Goal: Task Accomplishment & Management: Complete application form

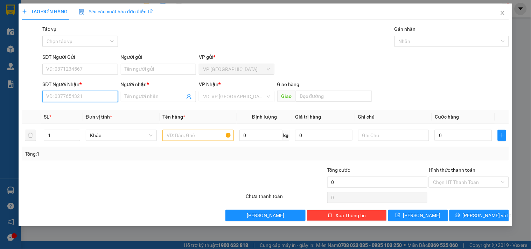
click at [93, 98] on input "SĐT Người Nhận *" at bounding box center [79, 96] width 75 height 11
type input "0943094157"
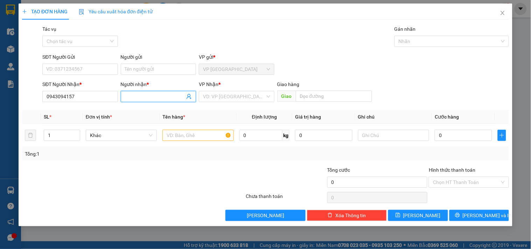
click at [139, 96] on input "Người nhận *" at bounding box center [155, 97] width 60 height 8
type input "CÔ KHACH"
click at [227, 97] on input "search" at bounding box center [234, 96] width 62 height 10
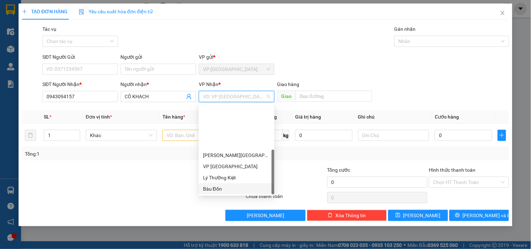
scroll to position [56, 0]
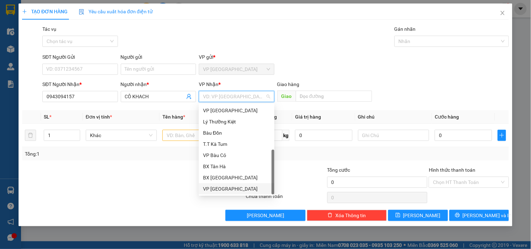
click at [221, 186] on div "VP [GEOGRAPHIC_DATA]" at bounding box center [236, 189] width 67 height 8
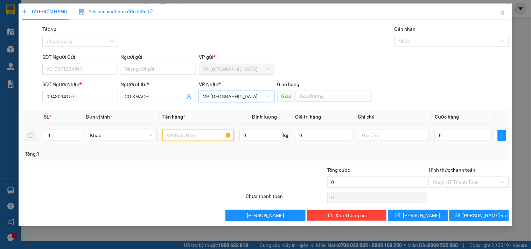
click at [195, 135] on input "text" at bounding box center [197, 135] width 71 height 11
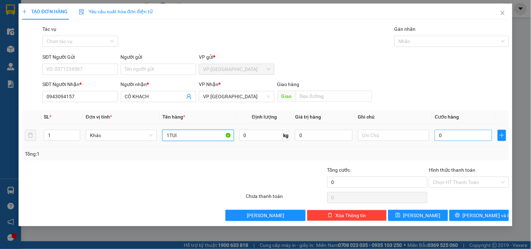
type input "1TUI"
click at [440, 136] on input "0" at bounding box center [463, 135] width 57 height 11
type input "4"
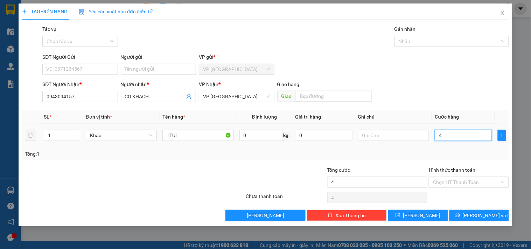
type input "40"
type input "40.000"
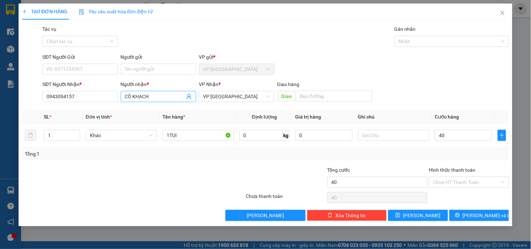
type input "40.000"
click at [157, 97] on input "CÔ KHACH" at bounding box center [155, 97] width 60 height 8
type input "CÔ KHACH"
click at [68, 69] on input "SĐT Người Gửi" at bounding box center [79, 69] width 75 height 11
drag, startPoint x: 48, startPoint y: 98, endPoint x: 65, endPoint y: 98, distance: 17.1
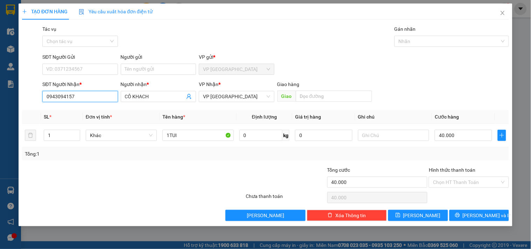
click at [65, 98] on input "0943094157" at bounding box center [79, 96] width 75 height 11
drag, startPoint x: 44, startPoint y: 96, endPoint x: 75, endPoint y: 100, distance: 30.7
click at [75, 100] on input "0943094157" at bounding box center [79, 96] width 75 height 11
click at [64, 66] on input "SĐT Người Gửi" at bounding box center [79, 69] width 75 height 11
paste input "0943094157"
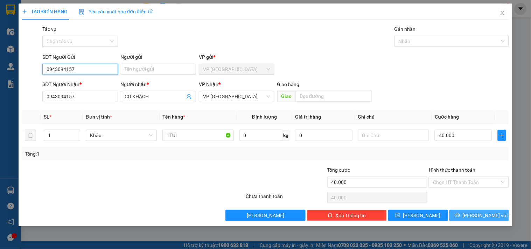
type input "0943094157"
click at [485, 216] on span "[PERSON_NAME] và In" at bounding box center [487, 216] width 49 height 8
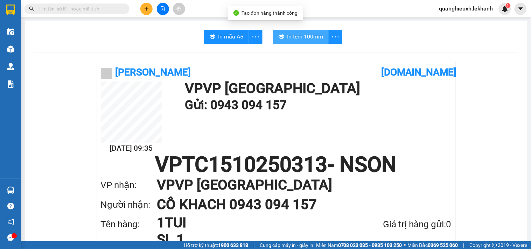
click at [299, 38] on span "In tem 100mm" at bounding box center [305, 36] width 36 height 9
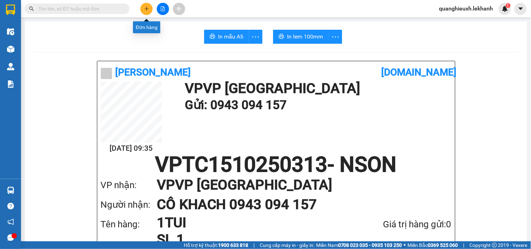
click at [146, 10] on icon "plus" at bounding box center [146, 8] width 5 height 5
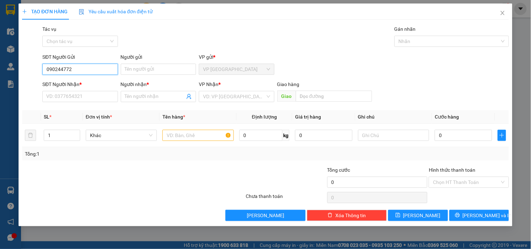
type input "0902447728"
click at [89, 79] on div "0902447728 - phương" at bounding box center [80, 83] width 67 height 8
type input "phương"
type input "0904708356"
type input "tuyết"
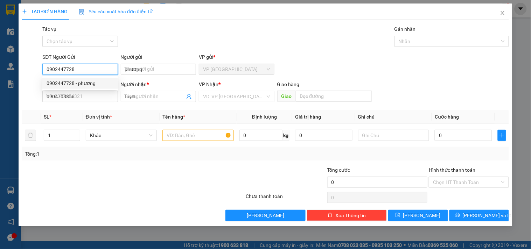
type input "30.000"
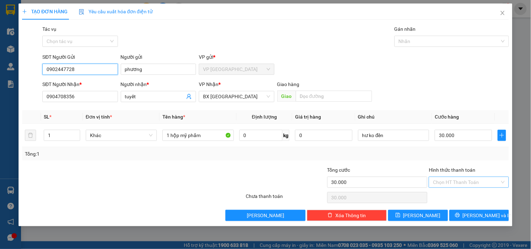
type input "0902447728"
click at [463, 182] on input "Hình thức thanh toán" at bounding box center [466, 182] width 66 height 10
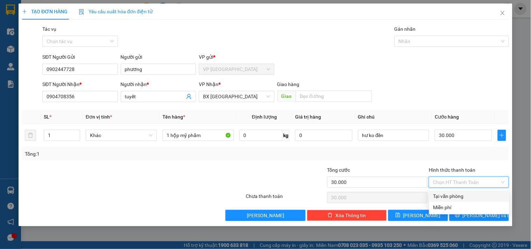
click at [454, 196] on div "Tại văn phòng" at bounding box center [469, 196] width 72 height 8
type input "0"
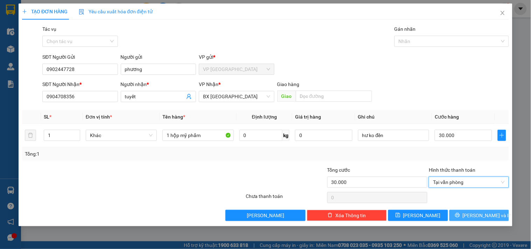
click at [472, 215] on button "[PERSON_NAME] và In" at bounding box center [478, 215] width 59 height 11
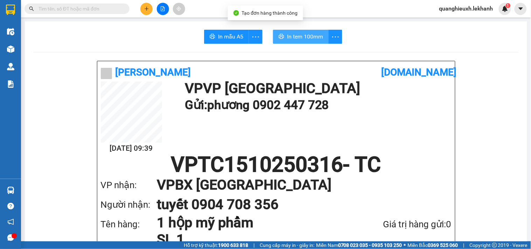
click at [304, 40] on span "In tem 100mm" at bounding box center [305, 36] width 36 height 9
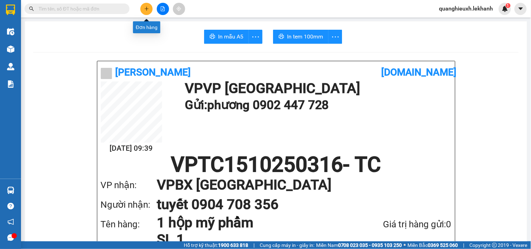
click at [148, 11] on icon "plus" at bounding box center [146, 8] width 5 height 5
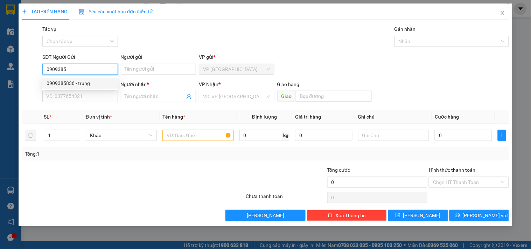
click at [87, 86] on div "0909385836 - trung" at bounding box center [80, 83] width 67 height 8
type input "0909385836"
type input "trung"
type input "0385669572"
type input "BÌNH"
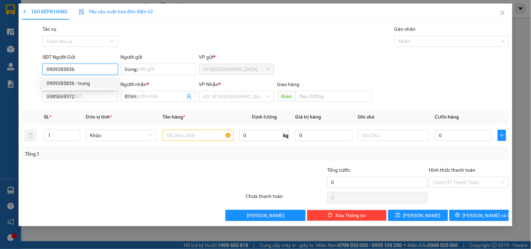
type input "60.000"
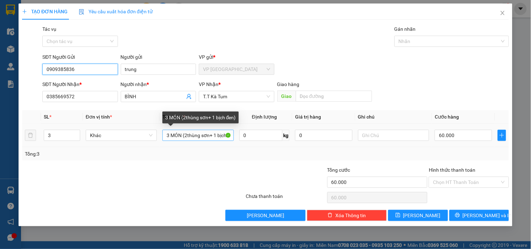
type input "0909385836"
click at [222, 135] on input "3 MÓN (2thùng sơn+ 1 bịch đen)" at bounding box center [197, 135] width 71 height 11
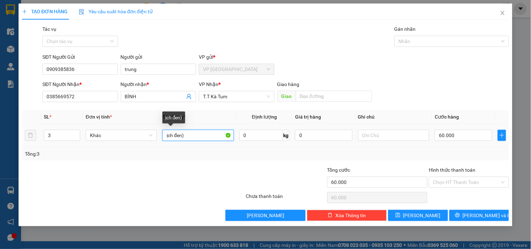
click at [213, 139] on input "ịch đen)" at bounding box center [197, 135] width 71 height 11
type input "ị"
type input "2 BAO 1 THUNG"
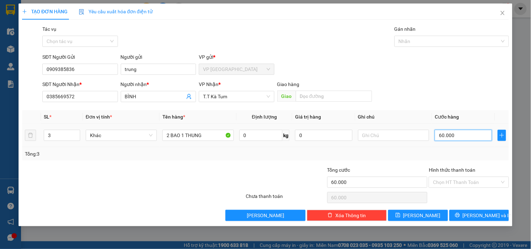
click at [441, 135] on input "60.000" at bounding box center [463, 135] width 57 height 11
type input "9"
type input "90"
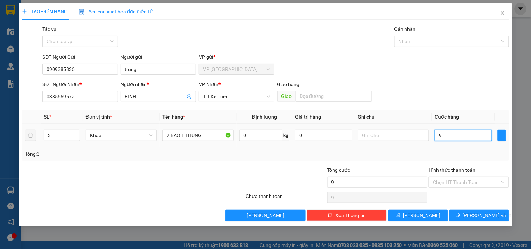
type input "90"
type input "90.000"
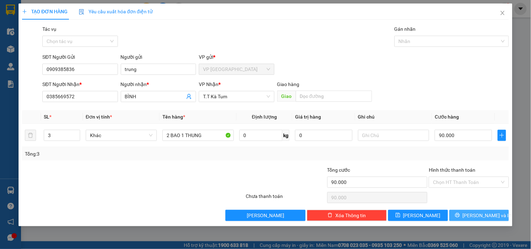
click at [484, 216] on span "[PERSON_NAME] và In" at bounding box center [487, 216] width 49 height 8
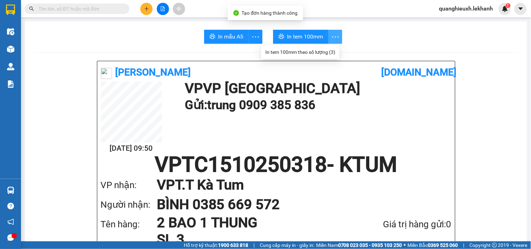
click at [331, 38] on icon "more" at bounding box center [335, 37] width 9 height 9
click at [325, 49] on div "In tem 100mm theo số lượng (3)" at bounding box center [300, 52] width 70 height 8
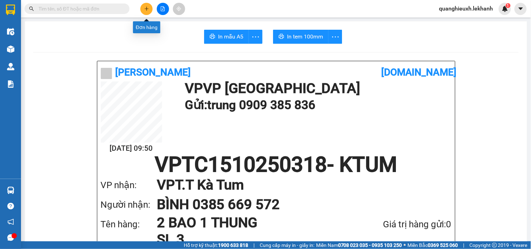
click at [148, 9] on icon "plus" at bounding box center [146, 8] width 5 height 5
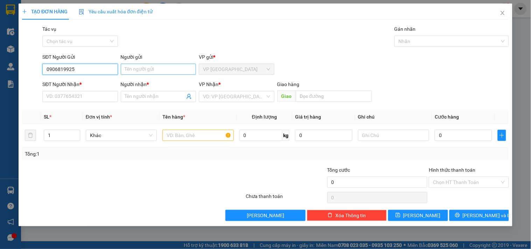
type input "0906819925"
click at [139, 68] on input "Người gửi" at bounding box center [158, 69] width 75 height 11
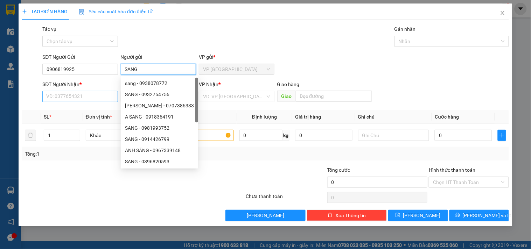
type input "SANG"
click at [69, 98] on input "SĐT Người Nhận *" at bounding box center [79, 96] width 75 height 11
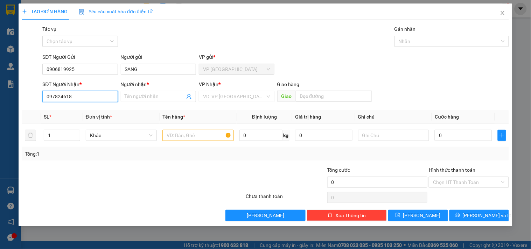
type input "0978246185"
click at [91, 107] on div "0978246185 - MUỐI THẢO" at bounding box center [80, 111] width 67 height 8
type input "MUỐI THẢO"
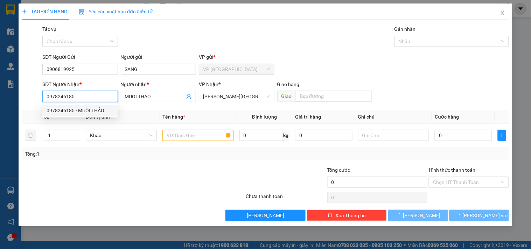
type input "50.000"
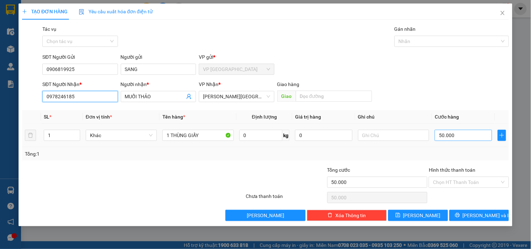
type input "0978246185"
click at [441, 138] on input "50.000" at bounding box center [463, 135] width 57 height 11
type input "4"
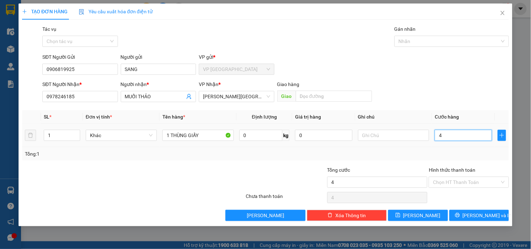
type input "40"
type input "40.000"
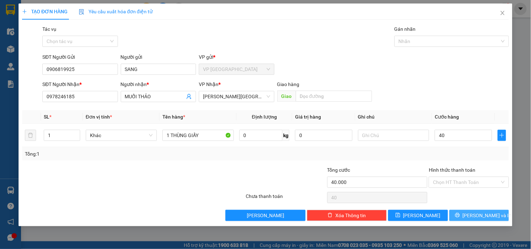
type input "40.000"
click at [480, 211] on button "[PERSON_NAME] và In" at bounding box center [478, 215] width 59 height 11
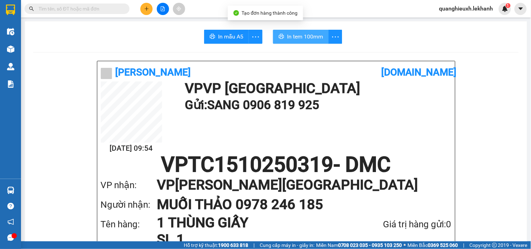
click at [320, 34] on span "In tem 100mm" at bounding box center [305, 36] width 36 height 9
drag, startPoint x: 259, startPoint y: 84, endPoint x: 257, endPoint y: 87, distance: 3.8
drag, startPoint x: 257, startPoint y: 87, endPoint x: 51, endPoint y: 110, distance: 206.9
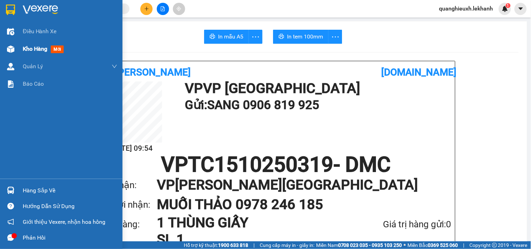
click at [27, 50] on span "Kho hàng" at bounding box center [35, 48] width 24 height 7
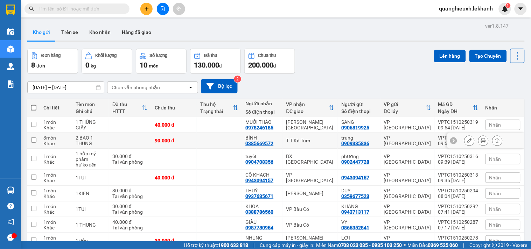
scroll to position [36, 0]
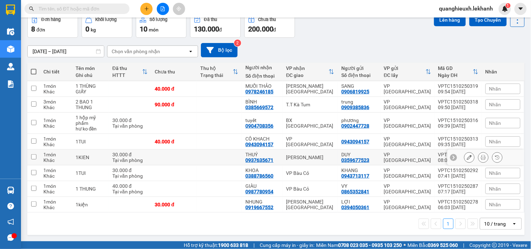
click at [320, 157] on div "[PERSON_NAME]" at bounding box center [310, 158] width 48 height 6
checkbox input "true"
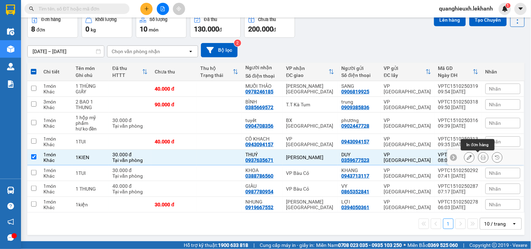
click at [481, 158] on icon at bounding box center [483, 157] width 5 height 5
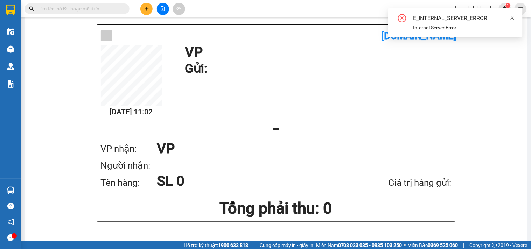
click at [514, 15] on span at bounding box center [512, 18] width 5 height 6
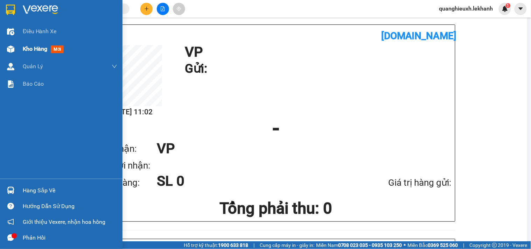
drag, startPoint x: 33, startPoint y: 45, endPoint x: 31, endPoint y: 51, distance: 6.4
click at [33, 45] on span "Kho hàng" at bounding box center [35, 48] width 24 height 7
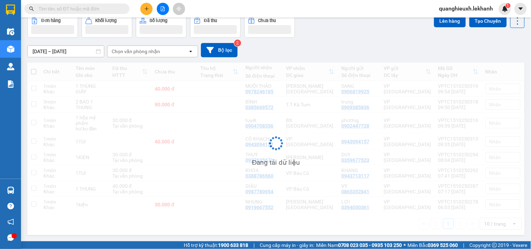
scroll to position [36, 0]
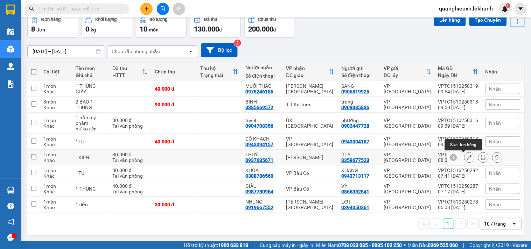
click at [467, 158] on icon at bounding box center [469, 157] width 5 height 5
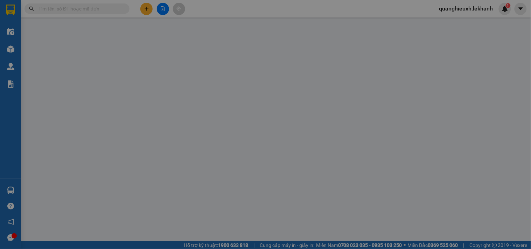
type input "0359677523"
type input "DUY"
type input "0937635671"
type input "THUÝ"
type input "30.000"
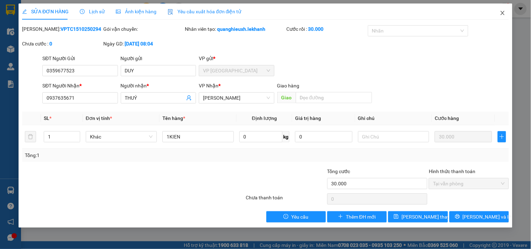
click at [503, 13] on icon "close" at bounding box center [503, 13] width 6 height 6
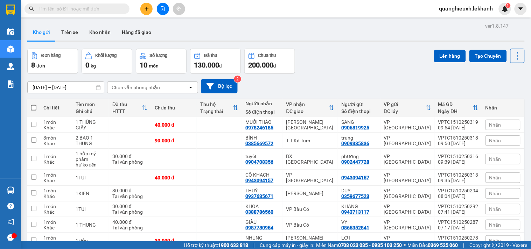
click at [144, 9] on icon "plus" at bounding box center [146, 8] width 5 height 5
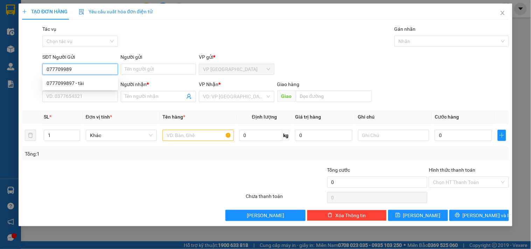
type input "0777099897"
click at [83, 83] on div "0777099897 - tài" at bounding box center [80, 83] width 67 height 8
type input "tài"
type input "0978484852"
type input "nha khoa á âu"
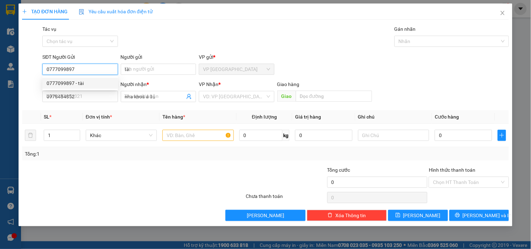
type input "30.000"
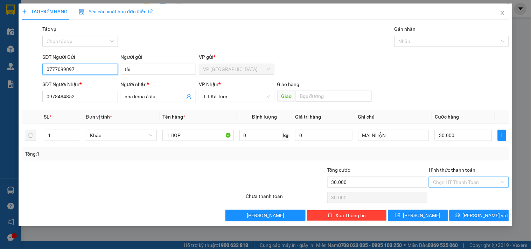
type input "0777099897"
click at [448, 184] on input "Hình thức thanh toán" at bounding box center [466, 182] width 66 height 10
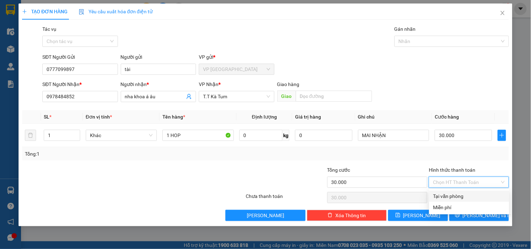
click at [453, 195] on div "Tại văn phòng" at bounding box center [469, 196] width 72 height 8
type input "0"
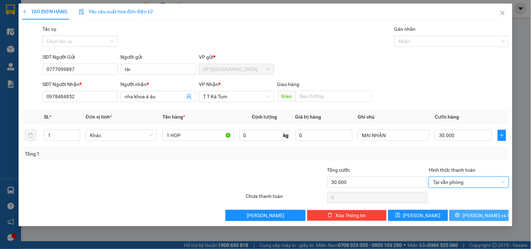
click at [475, 214] on span "[PERSON_NAME] và In" at bounding box center [487, 216] width 49 height 8
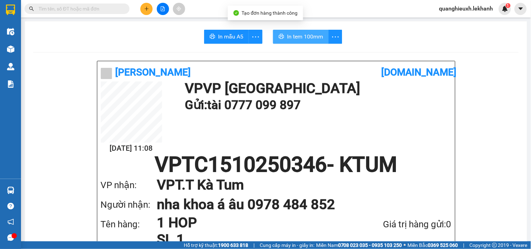
click at [308, 36] on span "In tem 100mm" at bounding box center [305, 36] width 36 height 9
